Goal: Task Accomplishment & Management: Use online tool/utility

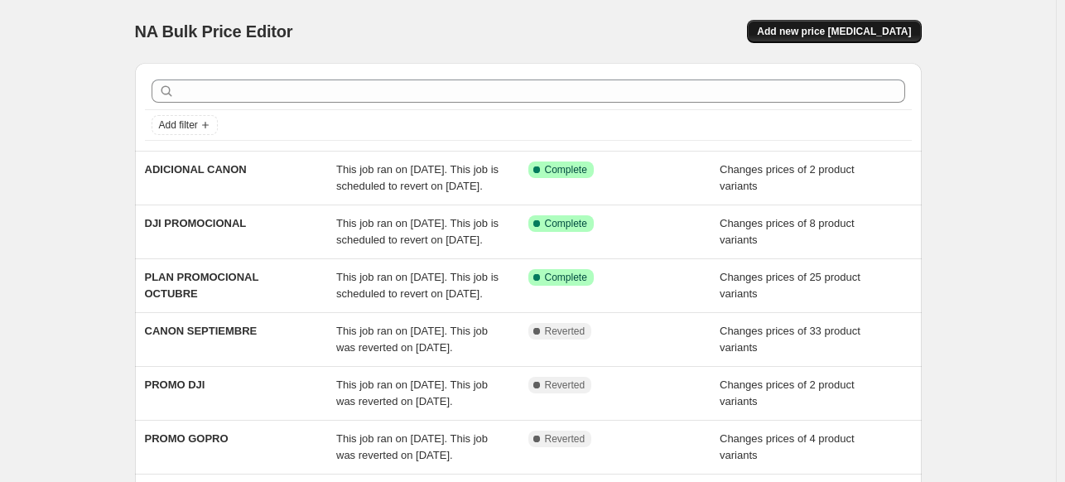
click at [842, 32] on span "Add new price [MEDICAL_DATA]" at bounding box center [834, 31] width 154 height 13
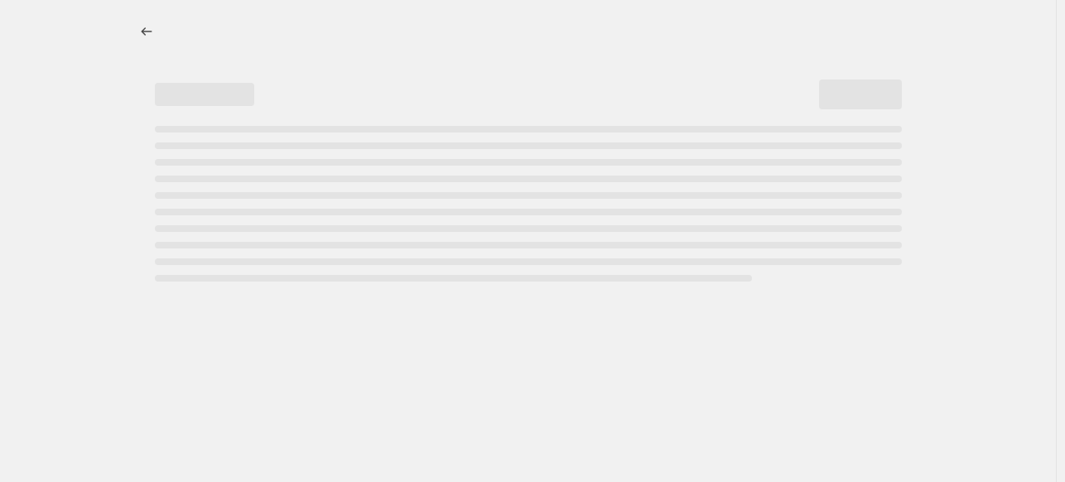
select select "percentage"
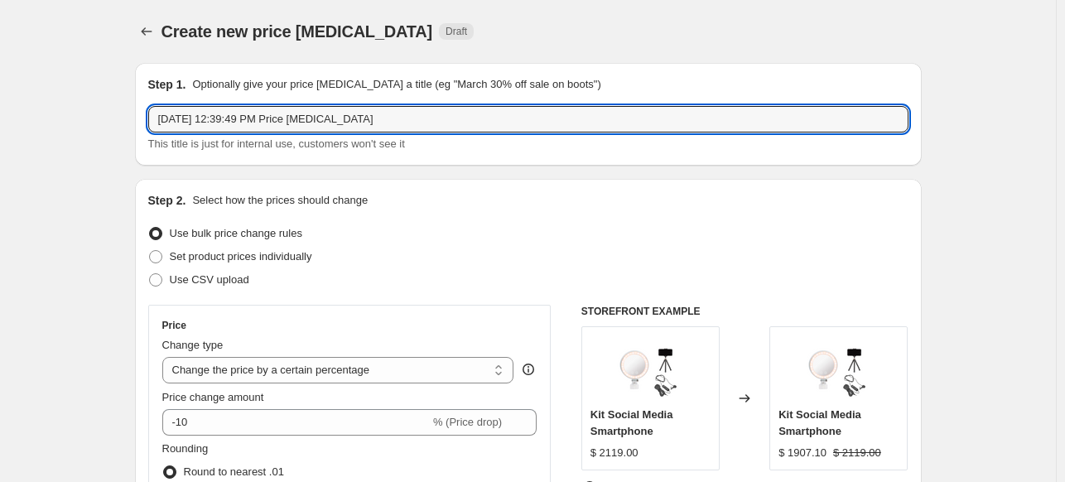
drag, startPoint x: 378, startPoint y: 115, endPoint x: 96, endPoint y: 86, distance: 283.0
type input "p"
type input "PROMOCIONES GODOX"
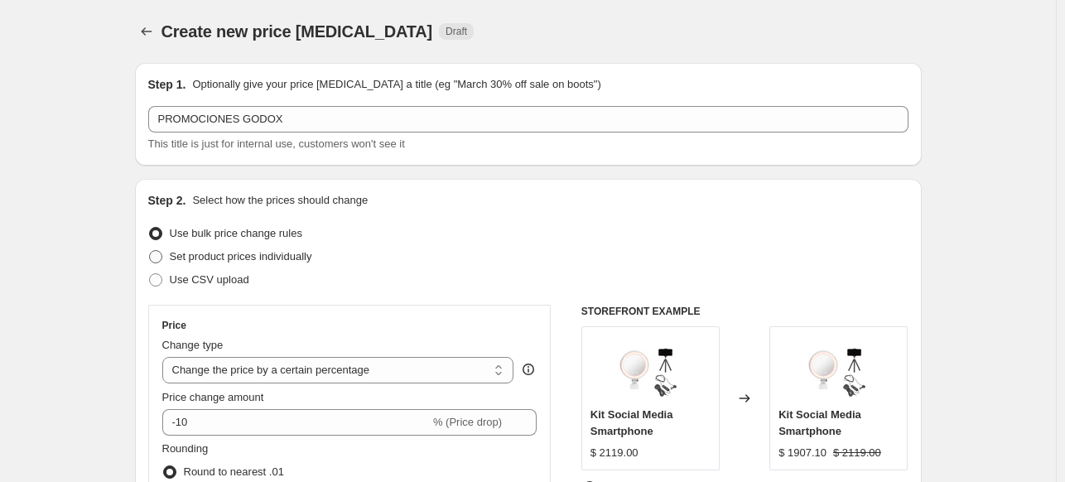
click at [224, 259] on span "Set product prices individually" at bounding box center [241, 256] width 142 height 12
click at [150, 251] on input "Set product prices individually" at bounding box center [149, 250] width 1 height 1
radio input "true"
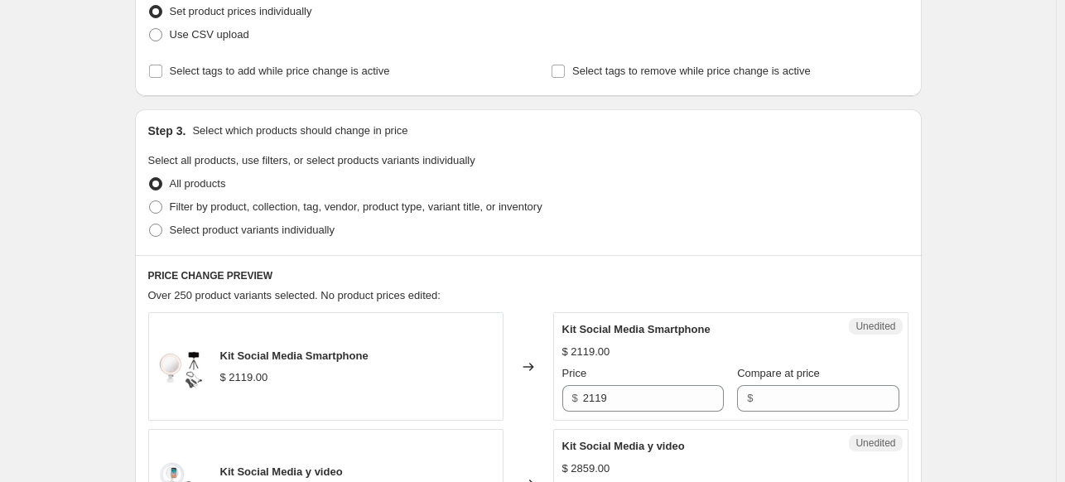
scroll to position [248, 0]
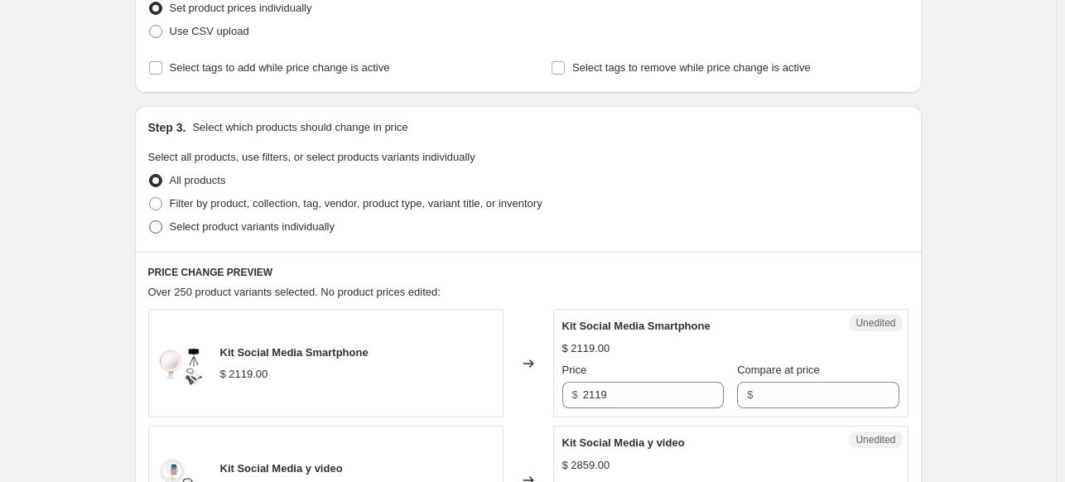
click at [265, 226] on span "Select product variants individually" at bounding box center [252, 226] width 165 height 12
click at [150, 221] on input "Select product variants individually" at bounding box center [149, 220] width 1 height 1
radio input "true"
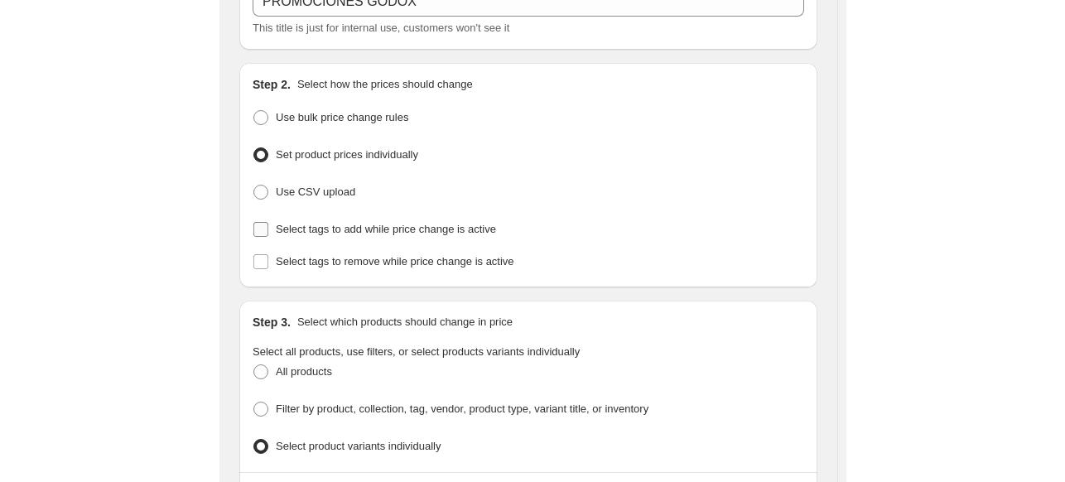
scroll to position [138, 0]
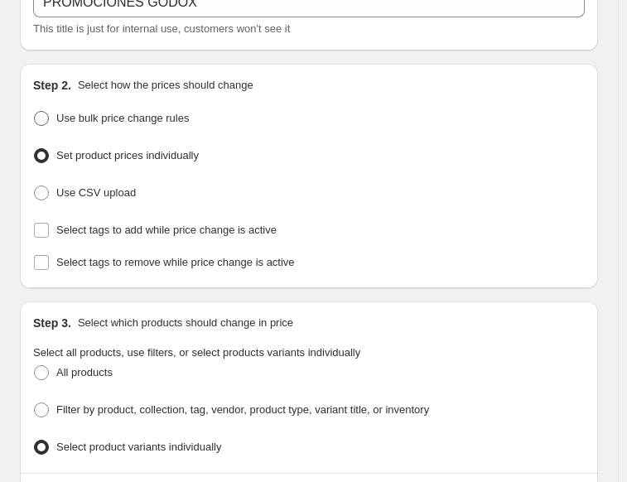
click at [134, 114] on span "Use bulk price change rules" at bounding box center [122, 118] width 132 height 12
click at [35, 112] on input "Use bulk price change rules" at bounding box center [34, 111] width 1 height 1
radio input "true"
select select "percentage"
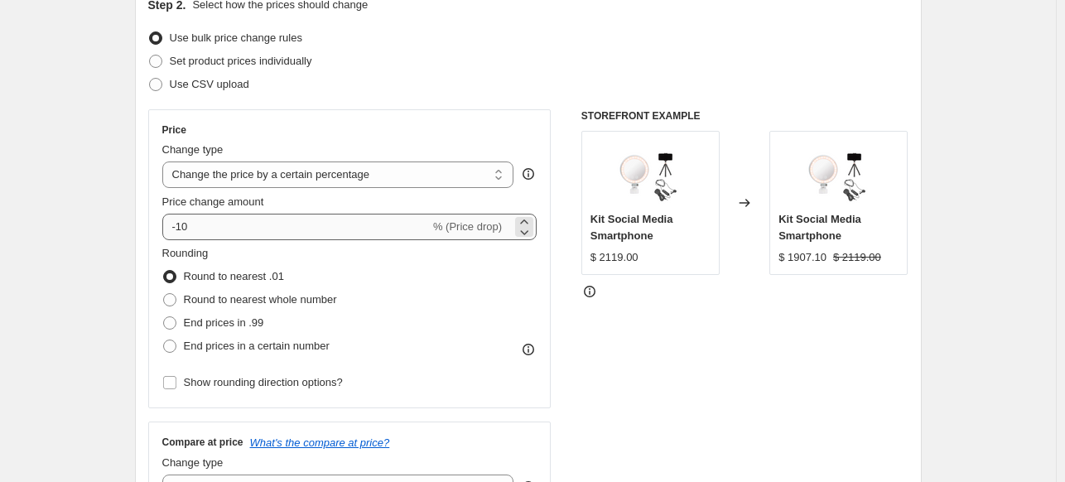
scroll to position [221, 0]
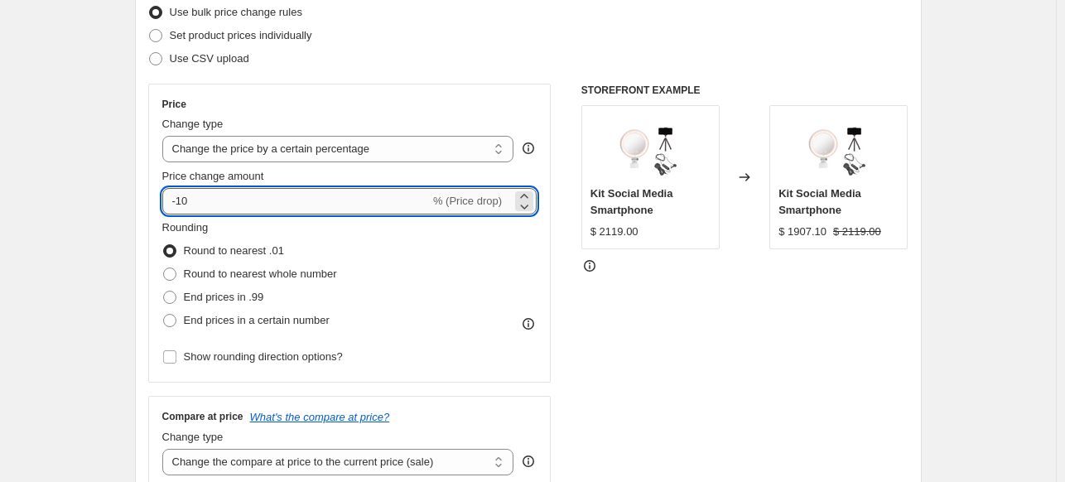
drag, startPoint x: 252, startPoint y: 199, endPoint x: 181, endPoint y: 198, distance: 71.2
click at [181, 198] on input "-10" at bounding box center [295, 201] width 267 height 26
type input "-25"
click at [55, 132] on div "Create new price [MEDICAL_DATA]. This page is ready Create new price [MEDICAL_D…" at bounding box center [528, 423] width 1056 height 1288
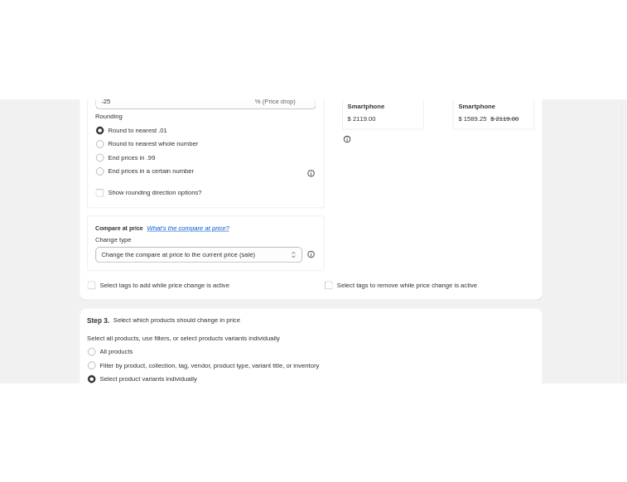
scroll to position [635, 0]
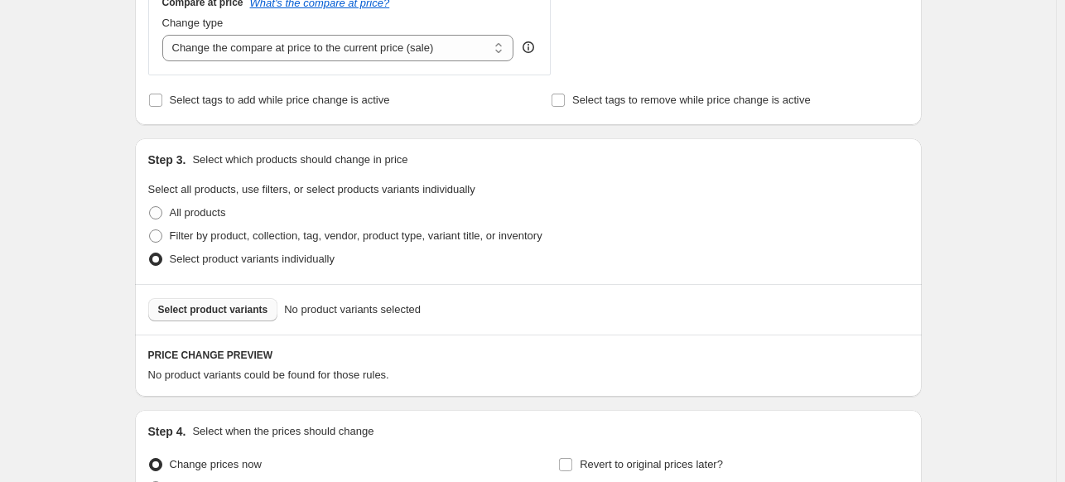
click at [245, 318] on button "Select product variants" at bounding box center [213, 309] width 130 height 23
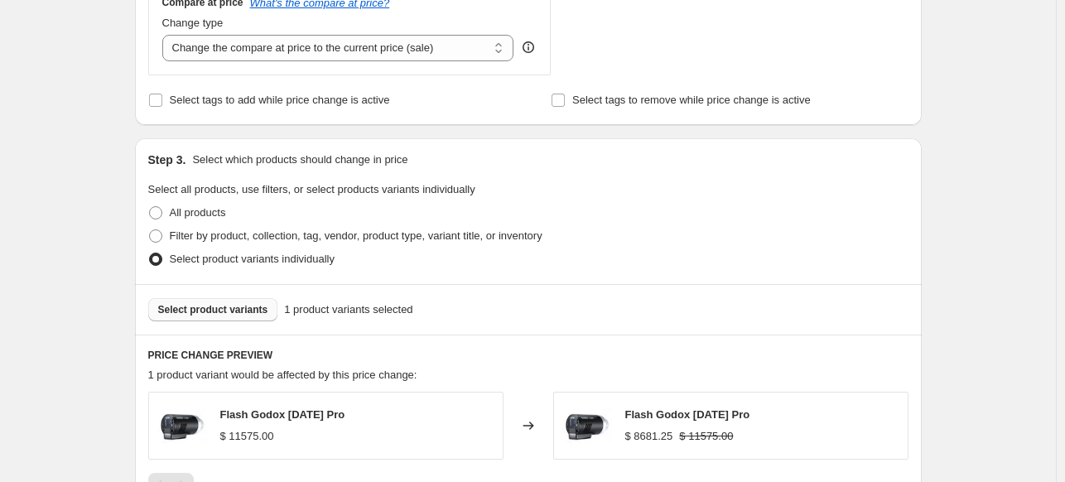
click at [239, 320] on button "Select product variants" at bounding box center [213, 309] width 130 height 23
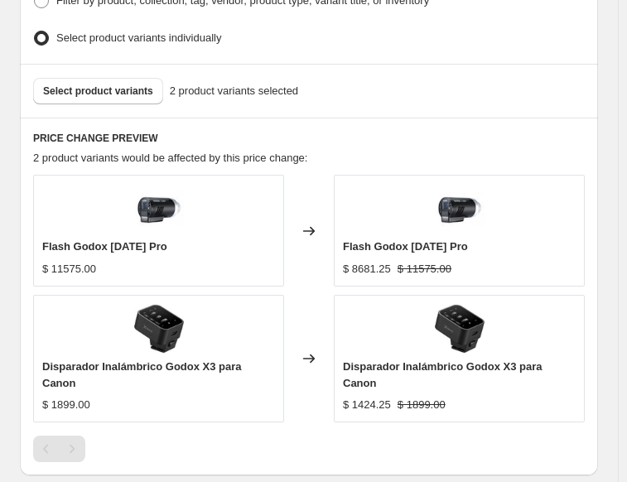
scroll to position [1215, 0]
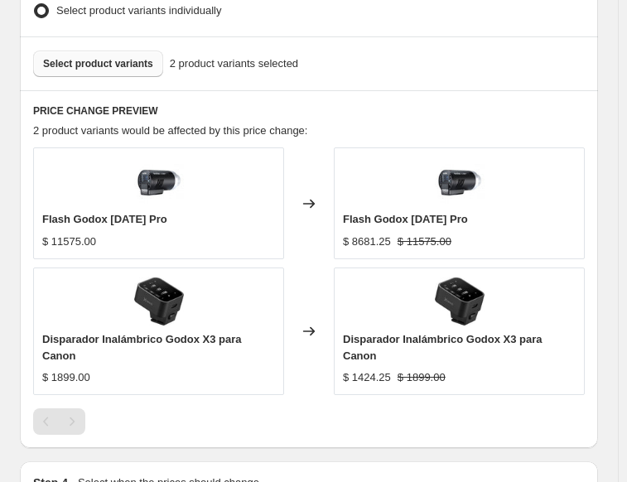
click at [61, 57] on span "Select product variants" at bounding box center [98, 63] width 110 height 13
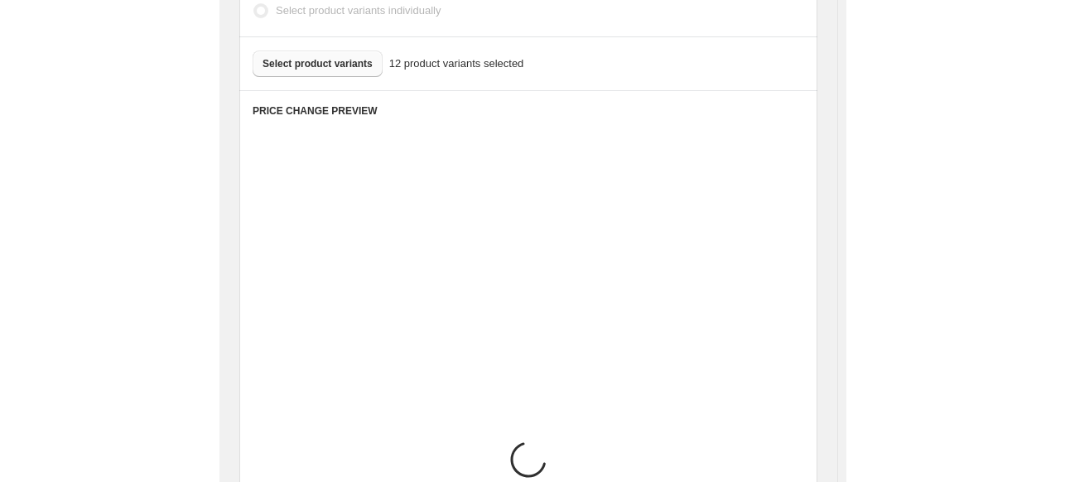
scroll to position [1231, 0]
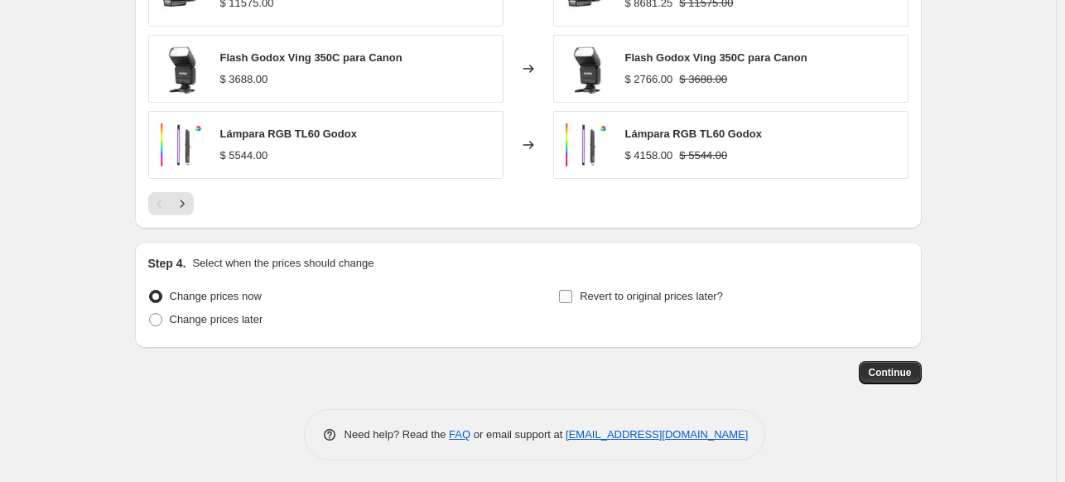
click at [580, 293] on label "Revert to original prices later?" at bounding box center [640, 296] width 165 height 23
click at [572, 293] on input "Revert to original prices later?" at bounding box center [565, 296] width 13 height 13
checkbox input "true"
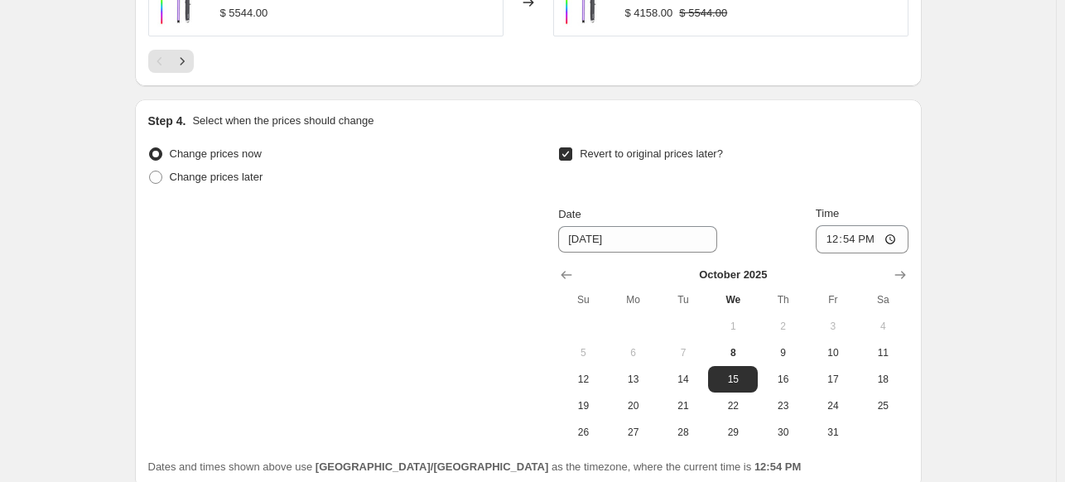
scroll to position [1480, 0]
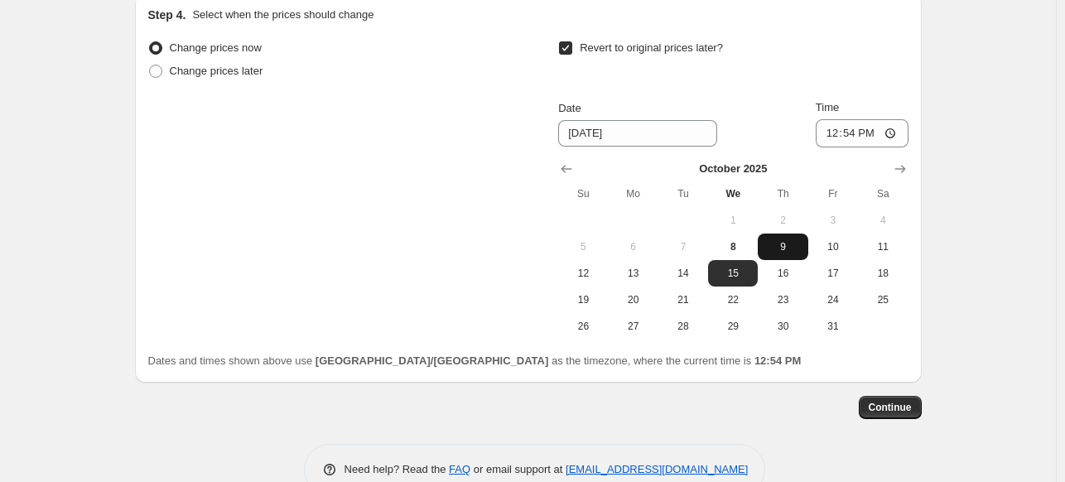
click at [776, 243] on span "9" at bounding box center [782, 246] width 36 height 13
type input "[DATE]"
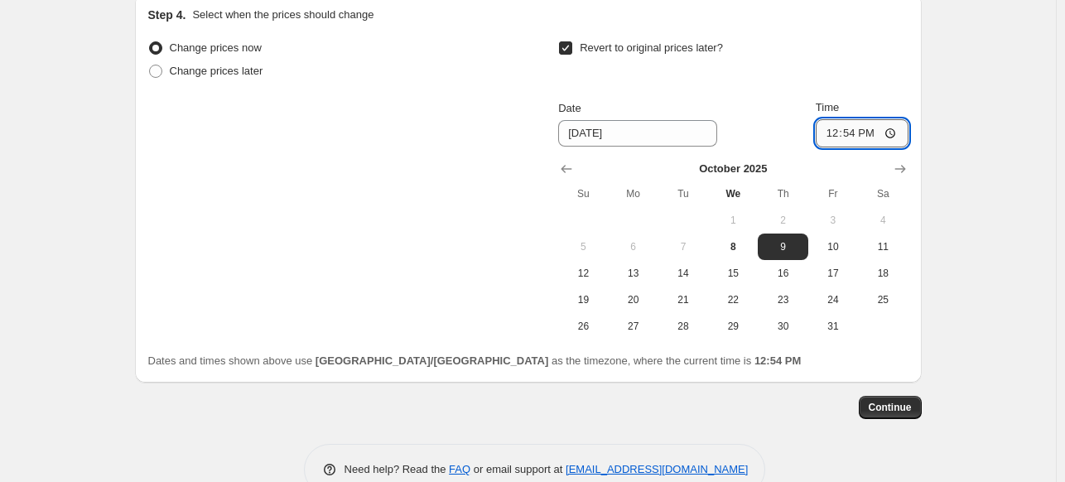
click at [841, 129] on input "12:54" at bounding box center [862, 133] width 93 height 28
type input "23:59"
click at [906, 410] on span "Continue" at bounding box center [890, 407] width 43 height 13
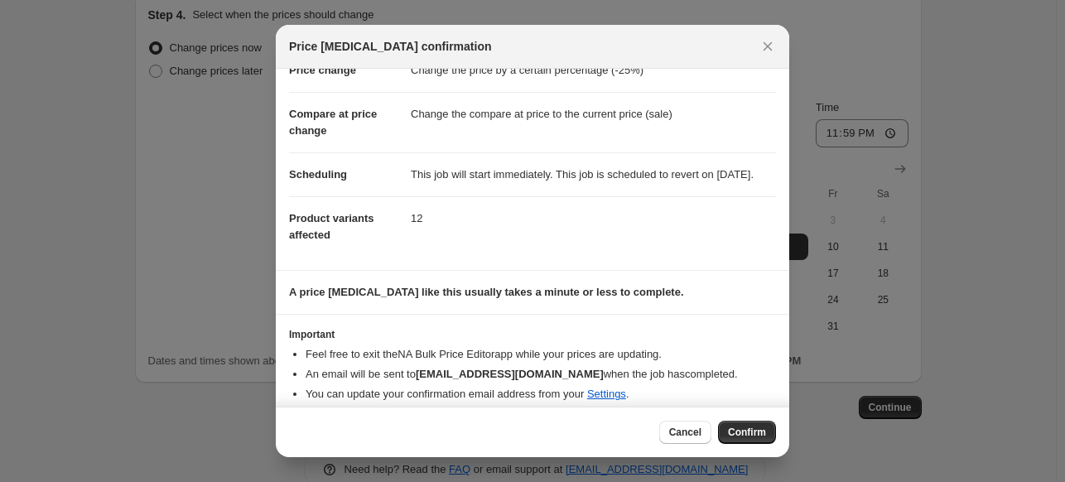
scroll to position [77, 0]
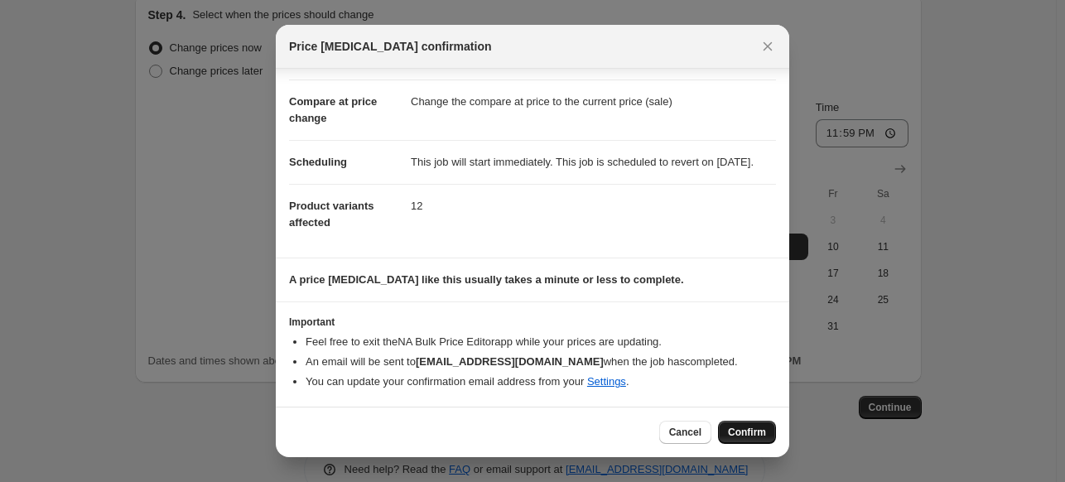
click at [759, 430] on span "Confirm" at bounding box center [747, 432] width 38 height 13
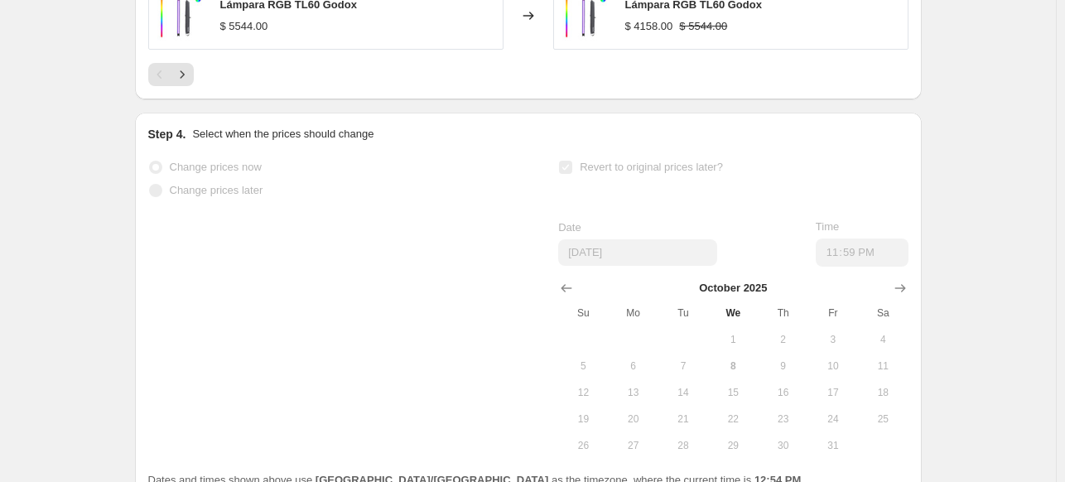
scroll to position [1523, 0]
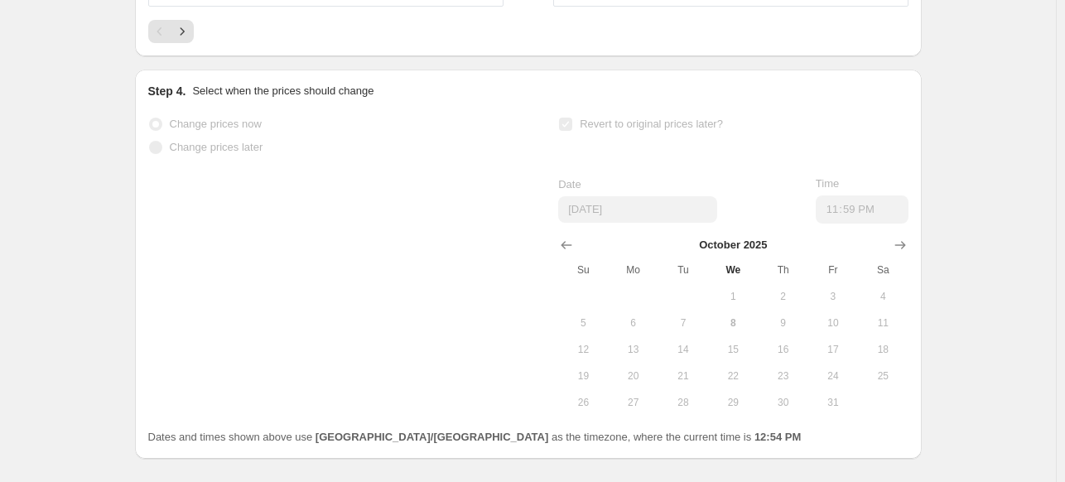
select select "percentage"
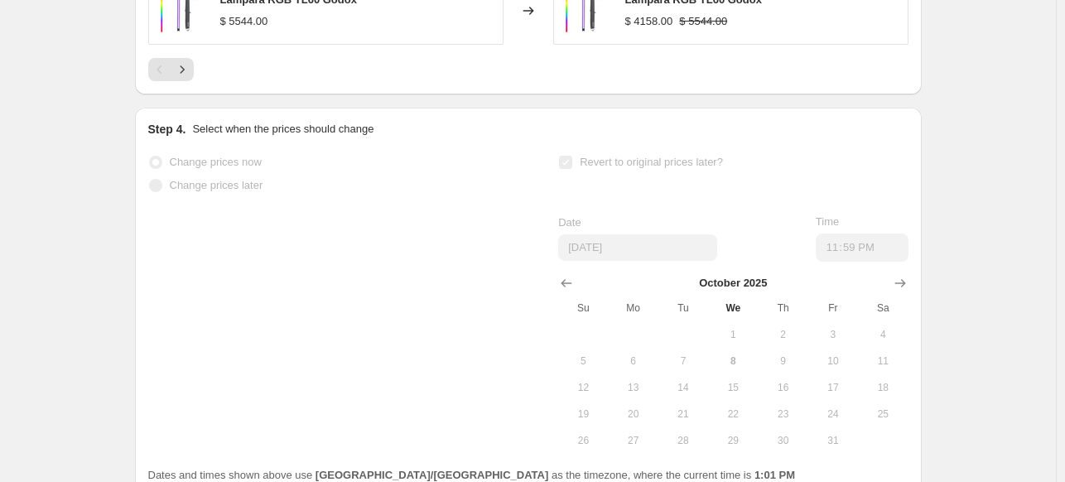
scroll to position [0, 0]
